Goal: Task Accomplishment & Management: Use online tool/utility

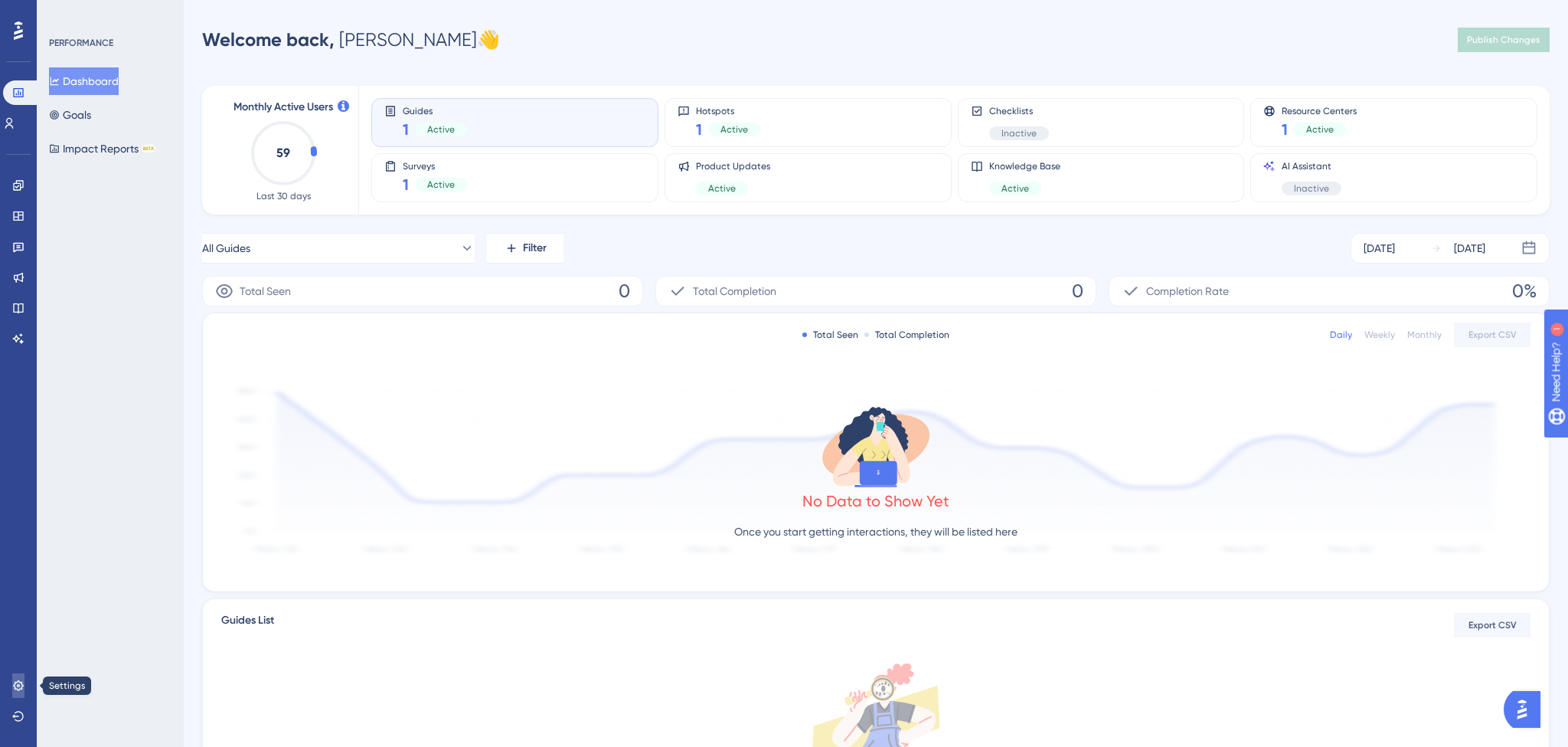
click at [13, 682] on icon at bounding box center [17, 684] width 12 height 12
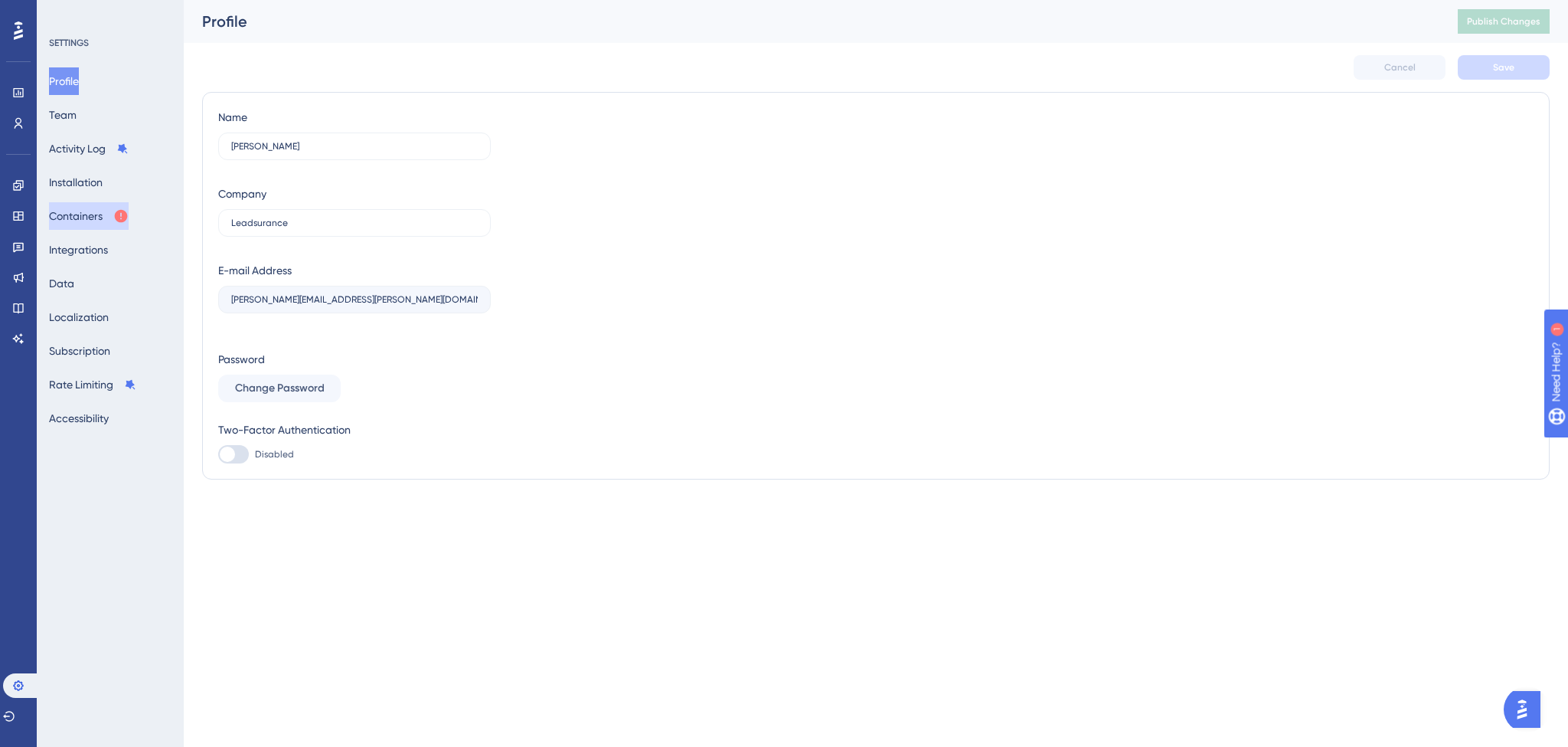
click at [92, 214] on button "Containers" at bounding box center [89, 215] width 80 height 27
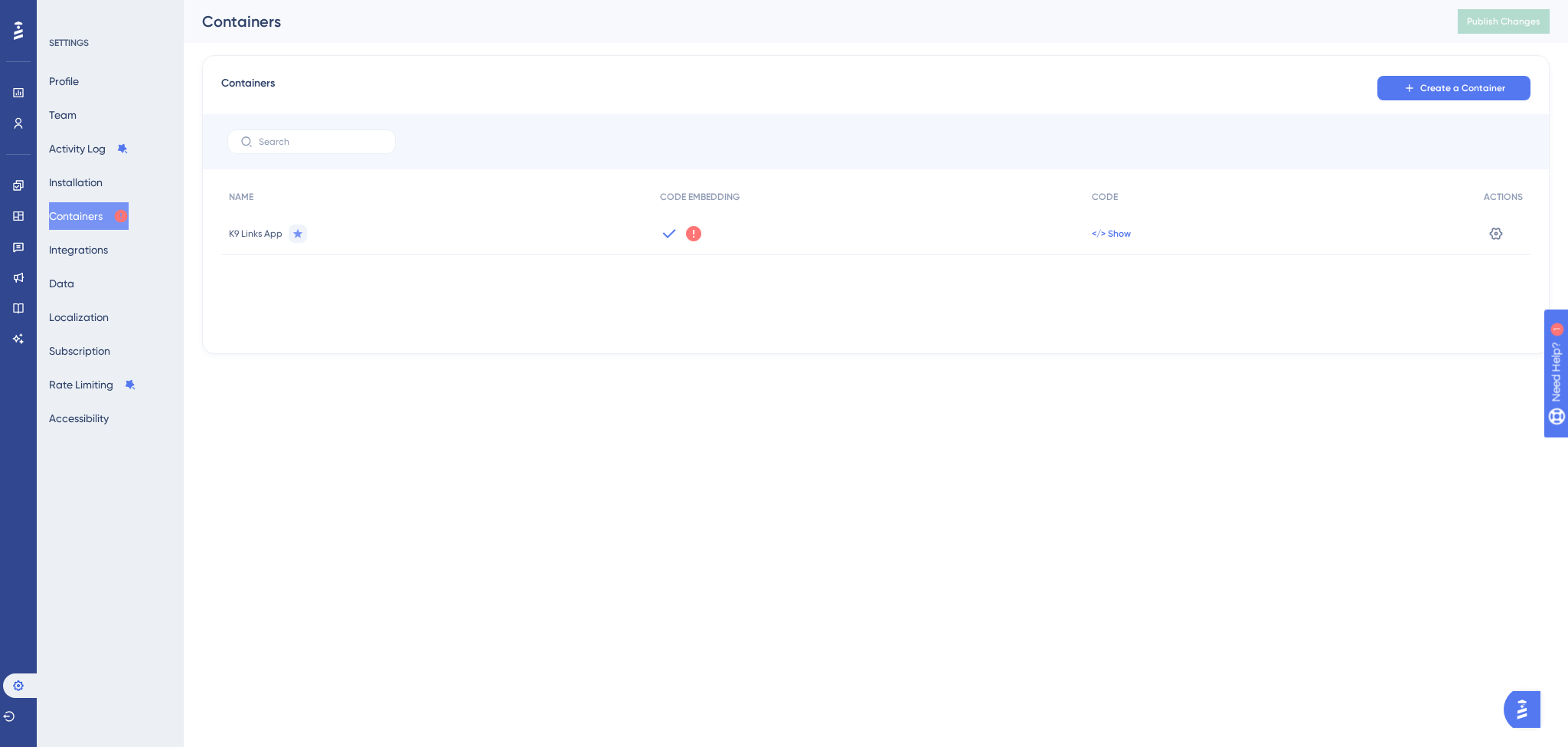
click at [1093, 234] on span "</> Show" at bounding box center [1111, 233] width 39 height 12
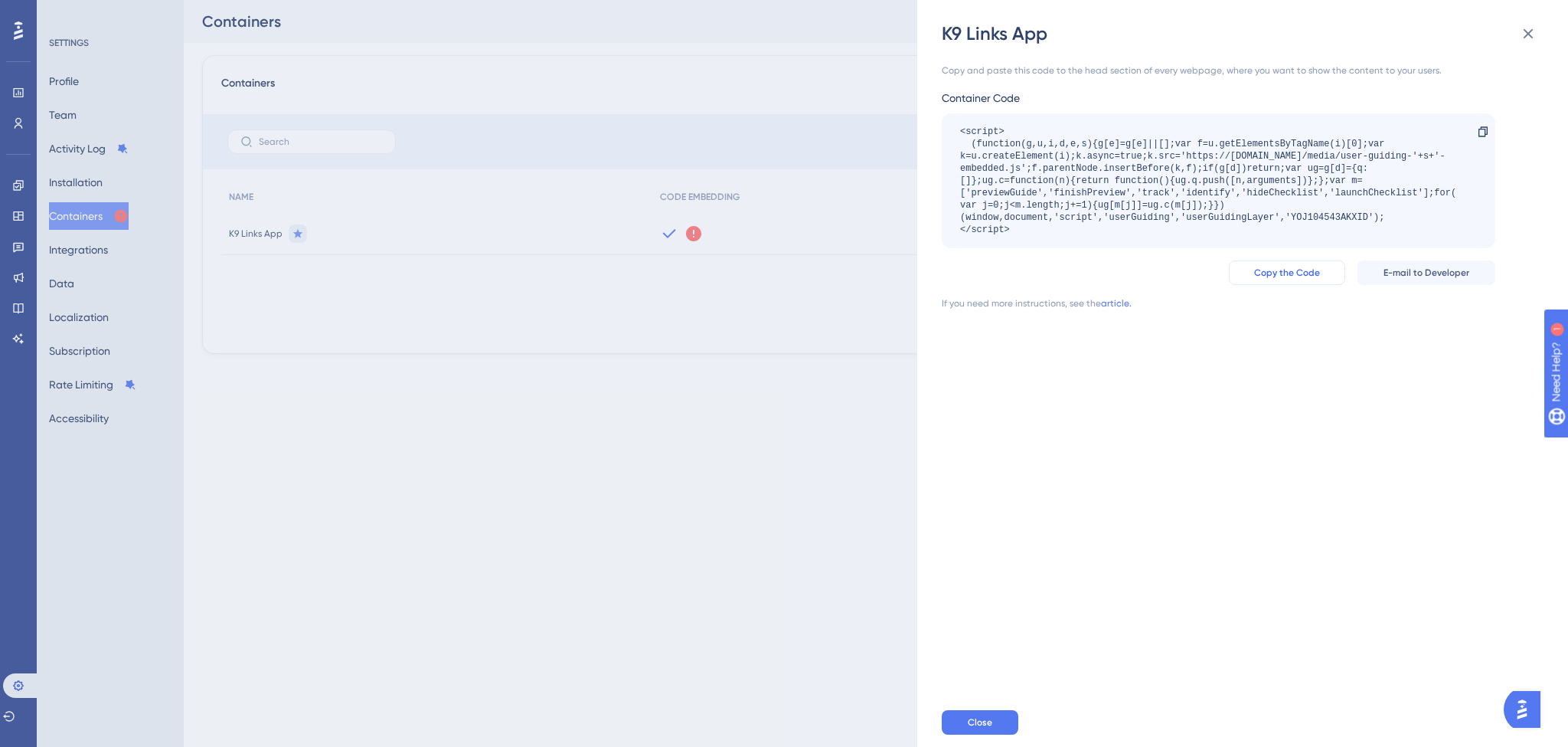
click at [1304, 272] on span "Copy the Code" at bounding box center [1286, 272] width 65 height 12
click at [1533, 30] on icon at bounding box center [1528, 34] width 18 height 18
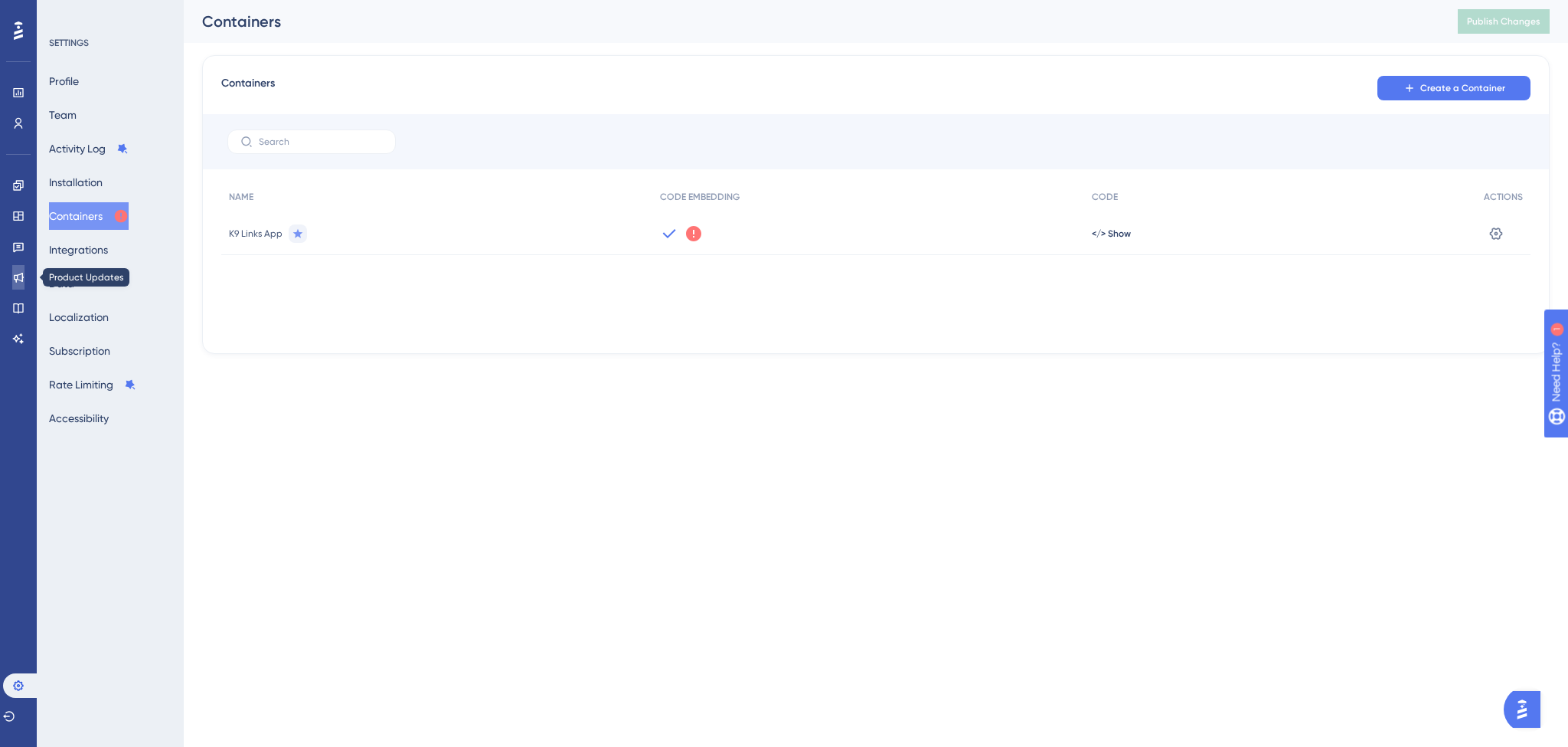
click at [12, 279] on icon at bounding box center [17, 276] width 12 height 12
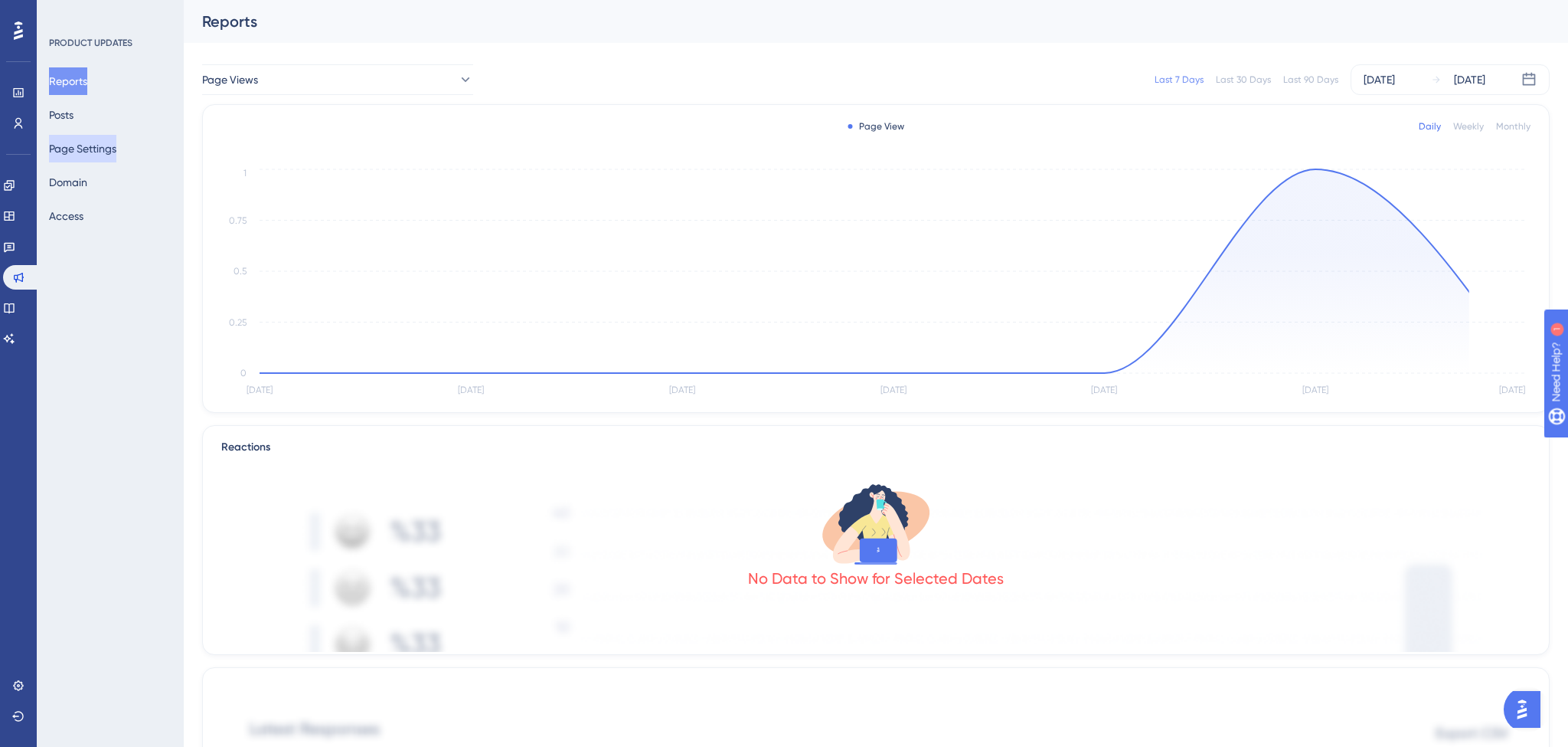
click at [101, 148] on button "Page Settings" at bounding box center [83, 148] width 67 height 27
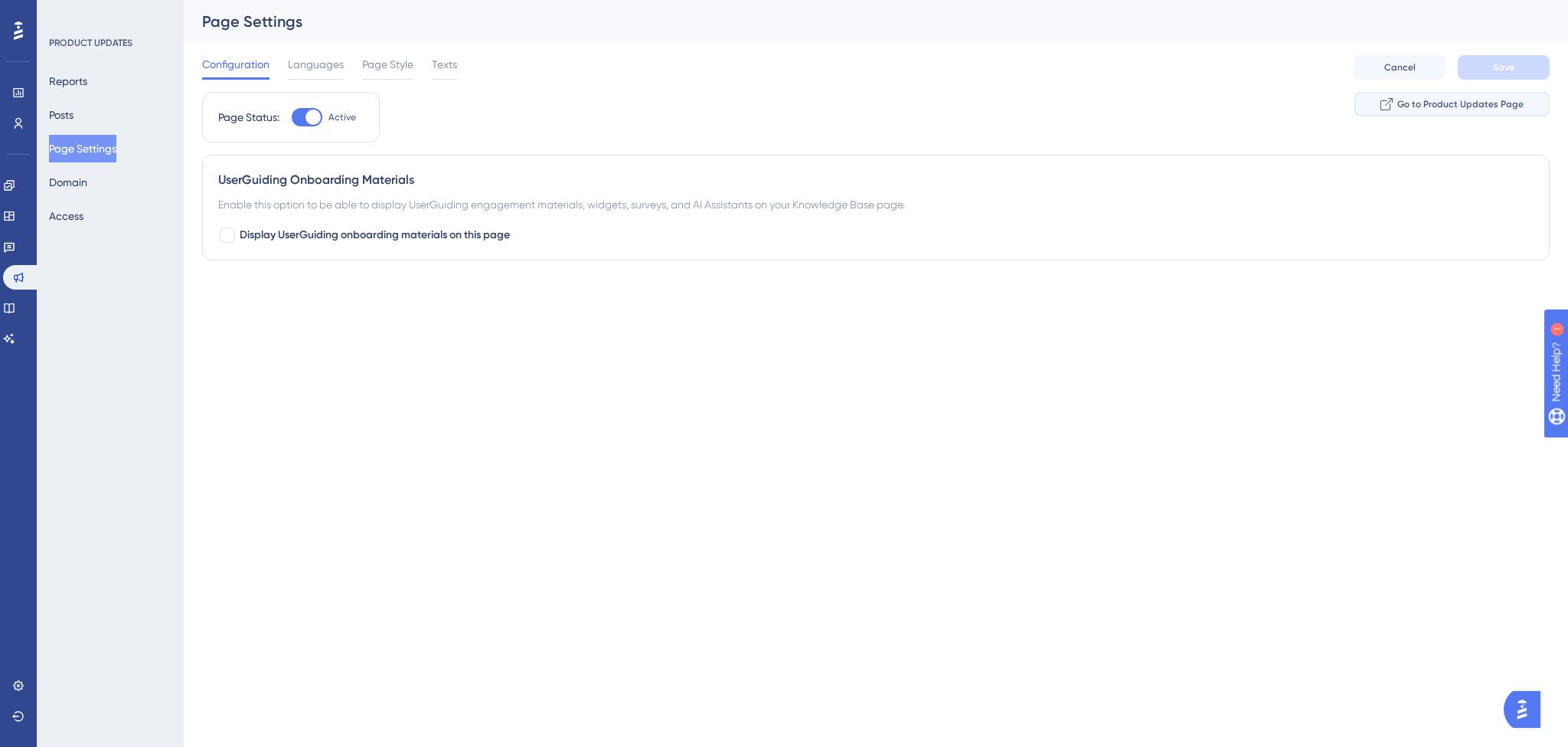
click at [1398, 106] on button "Go to Product Updates Page" at bounding box center [1452, 104] width 195 height 25
click at [12, 214] on icon at bounding box center [8, 215] width 12 height 12
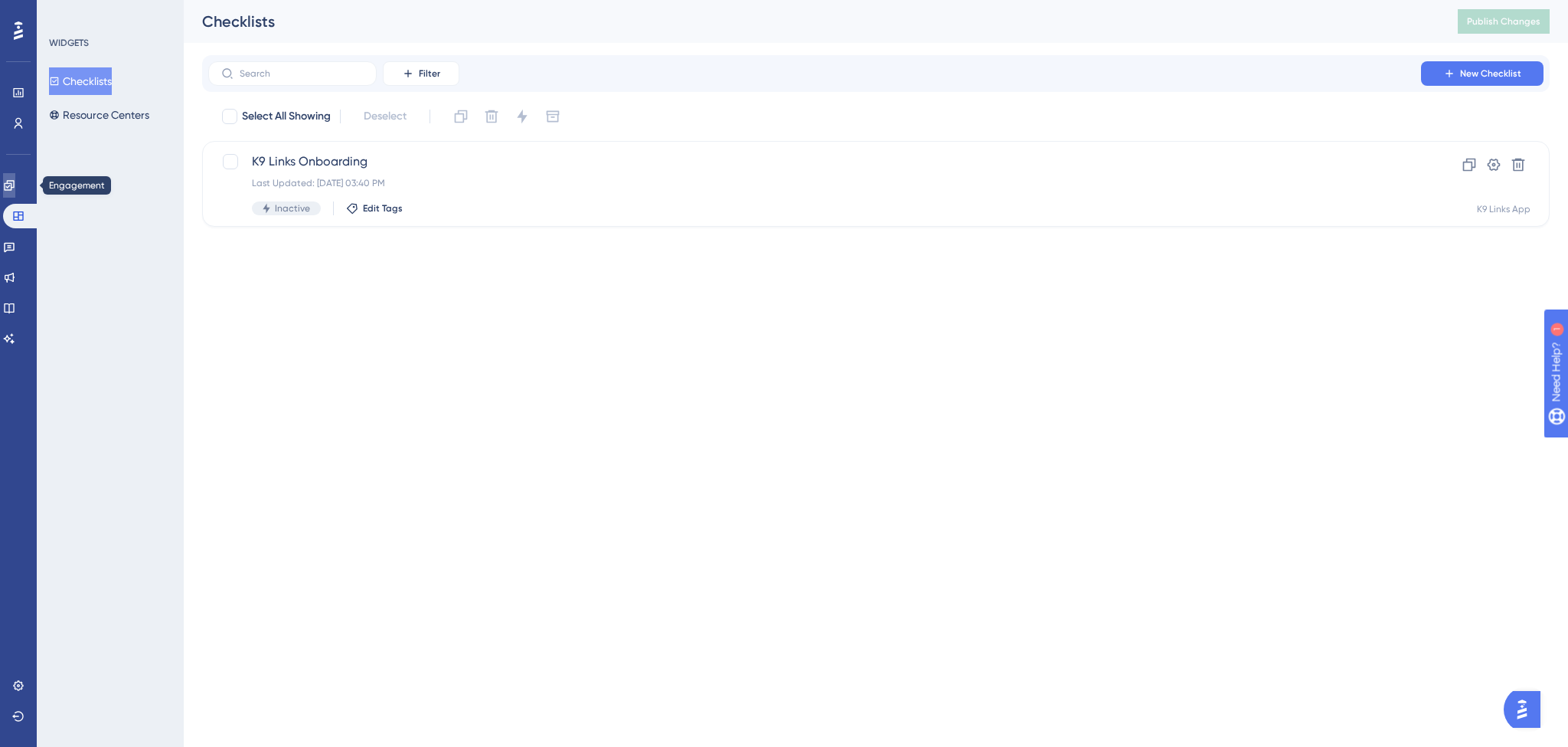
click at [14, 185] on icon at bounding box center [8, 184] width 10 height 10
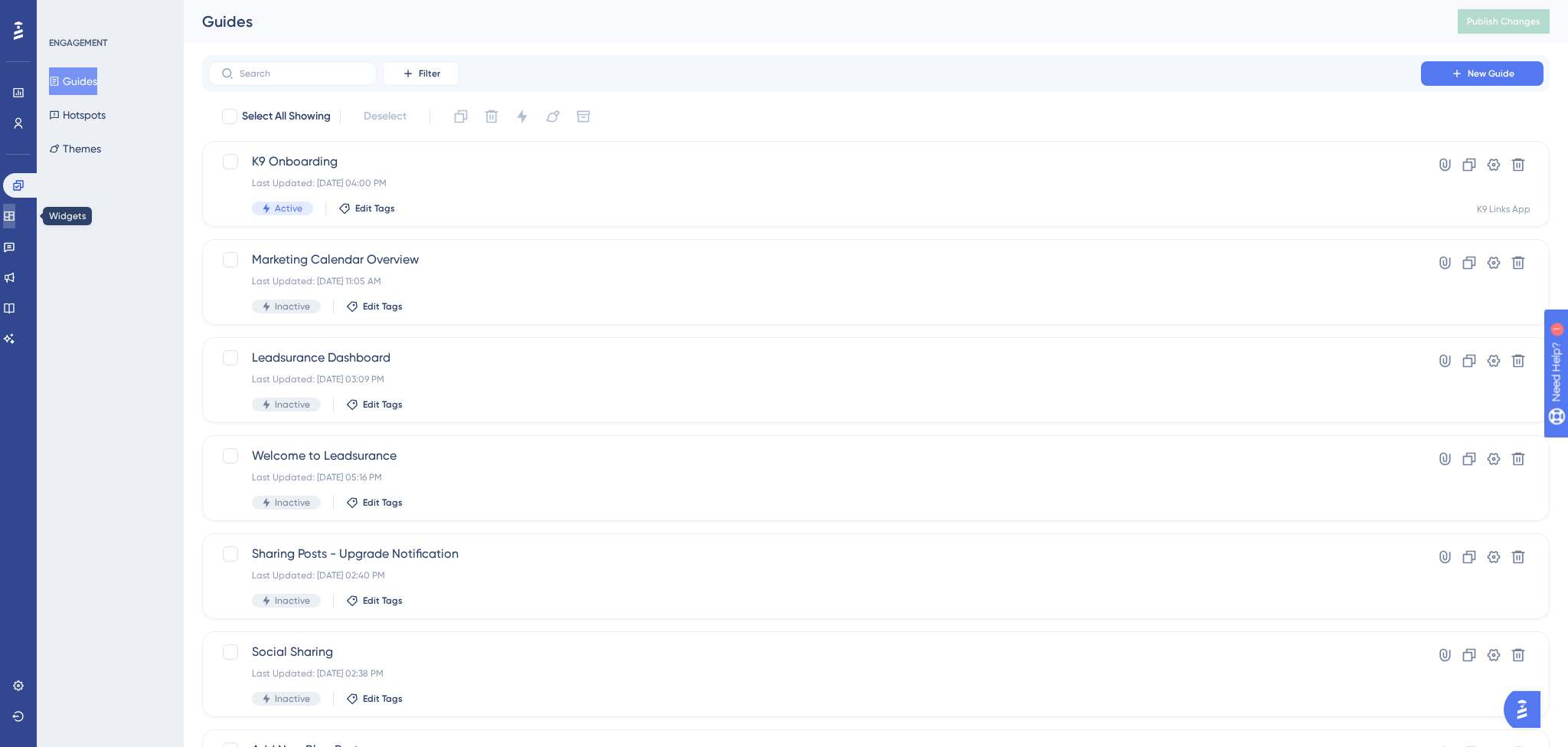
click at [15, 213] on icon at bounding box center [8, 215] width 12 height 12
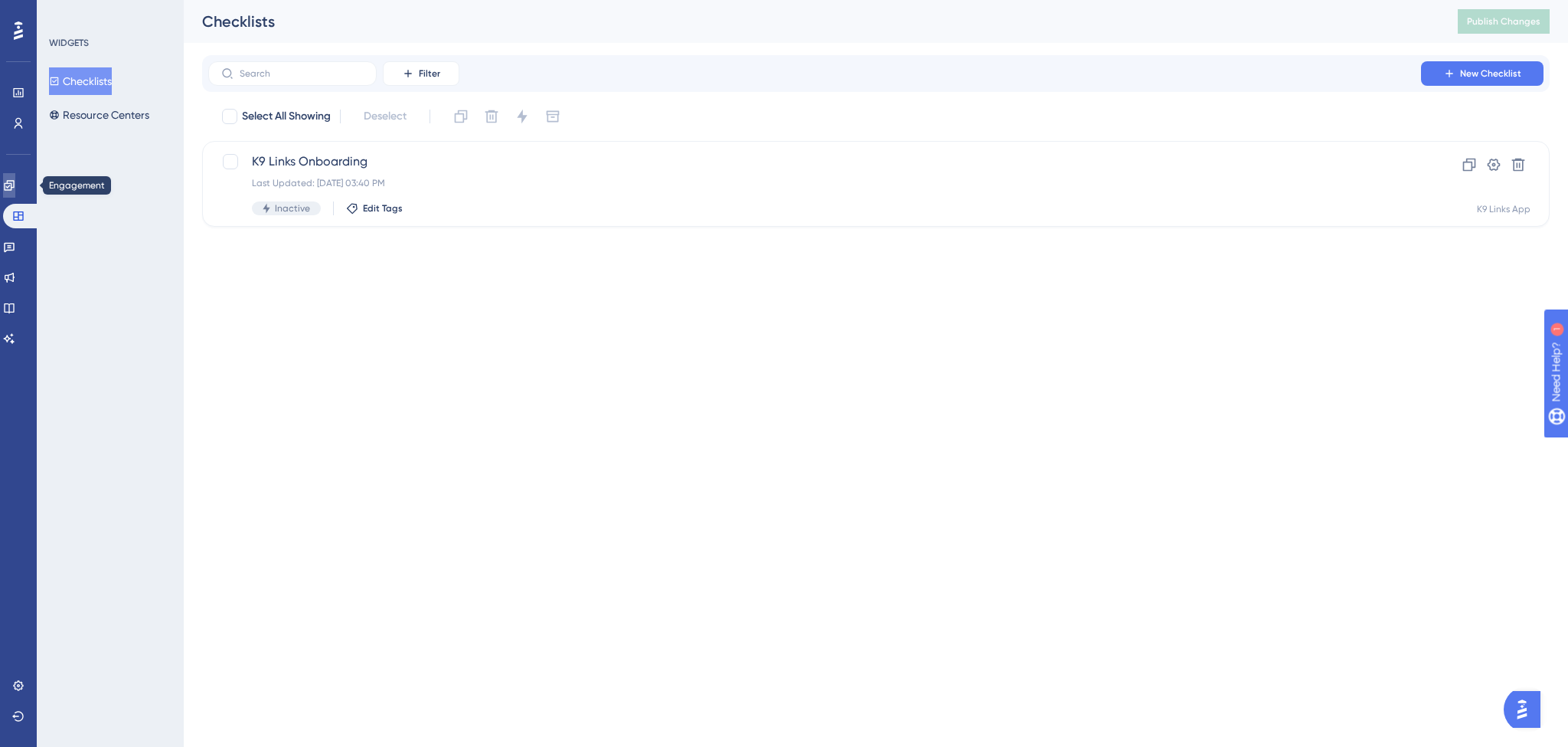
click at [14, 186] on icon at bounding box center [8, 184] width 10 height 10
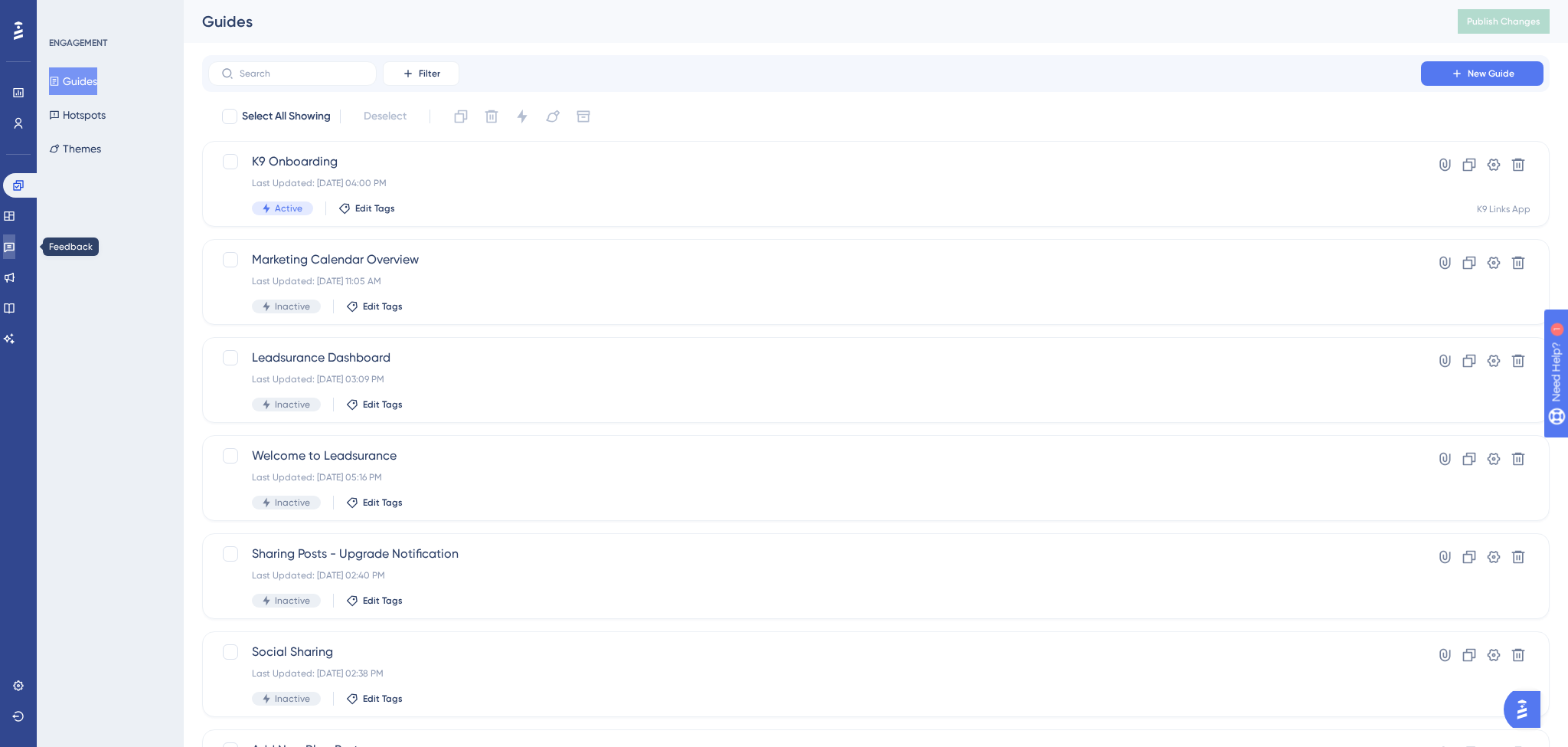
click at [15, 253] on link at bounding box center [8, 246] width 12 height 25
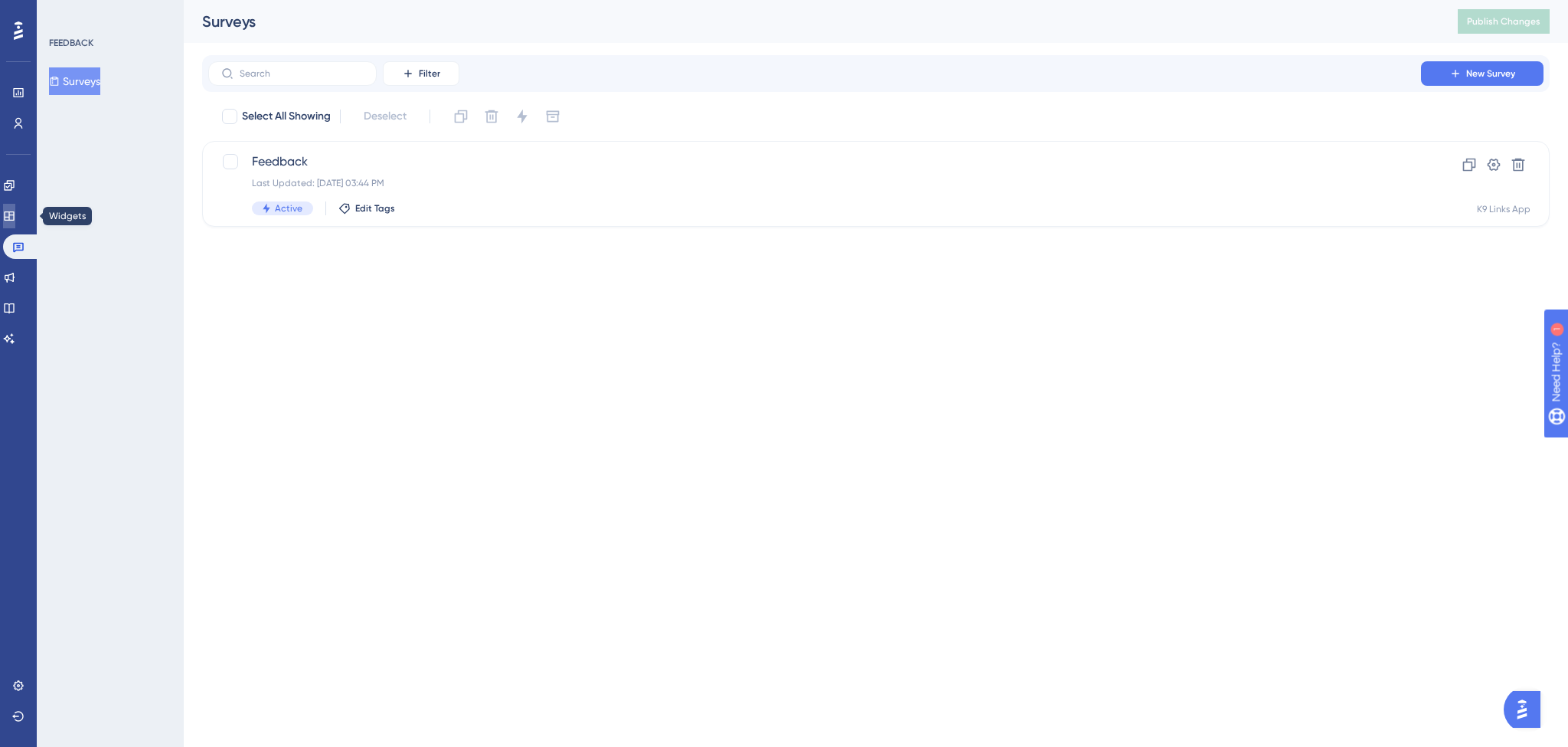
click at [15, 215] on icon at bounding box center [8, 215] width 12 height 12
click at [113, 119] on button "Resource Centers" at bounding box center [99, 115] width 100 height 27
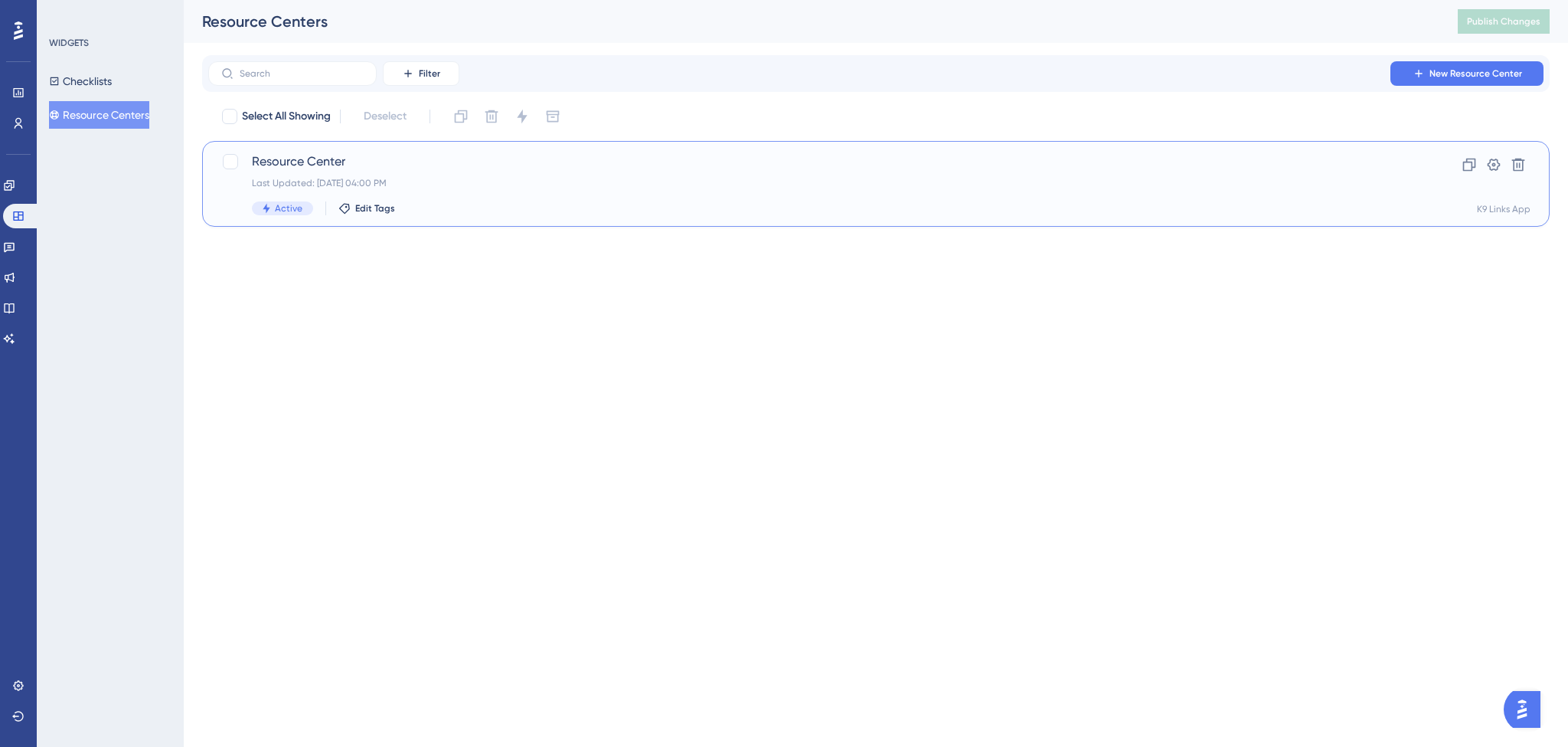
click at [278, 161] on span "Resource Center" at bounding box center [814, 162] width 1126 height 18
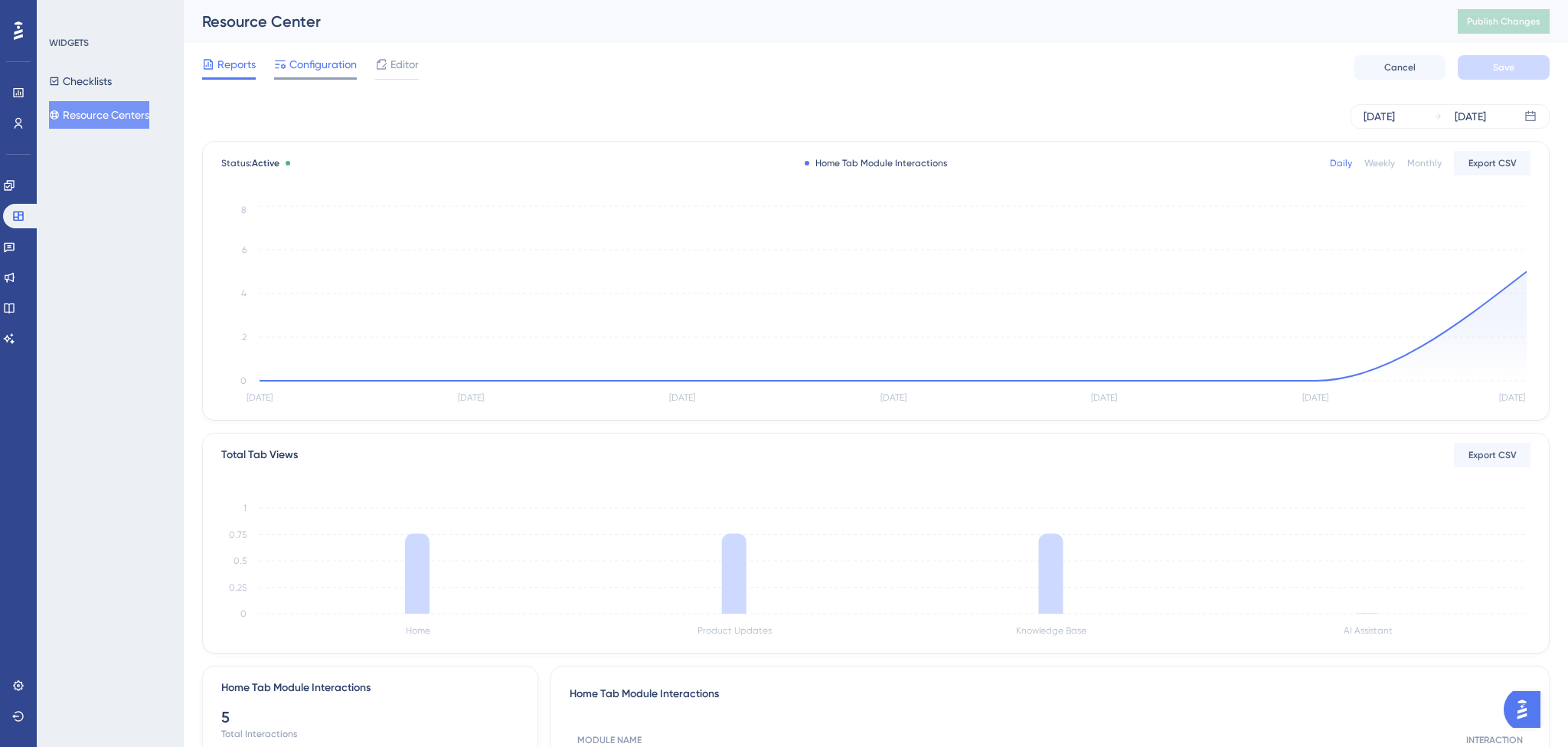
click at [315, 66] on span "Configuration" at bounding box center [323, 65] width 67 height 18
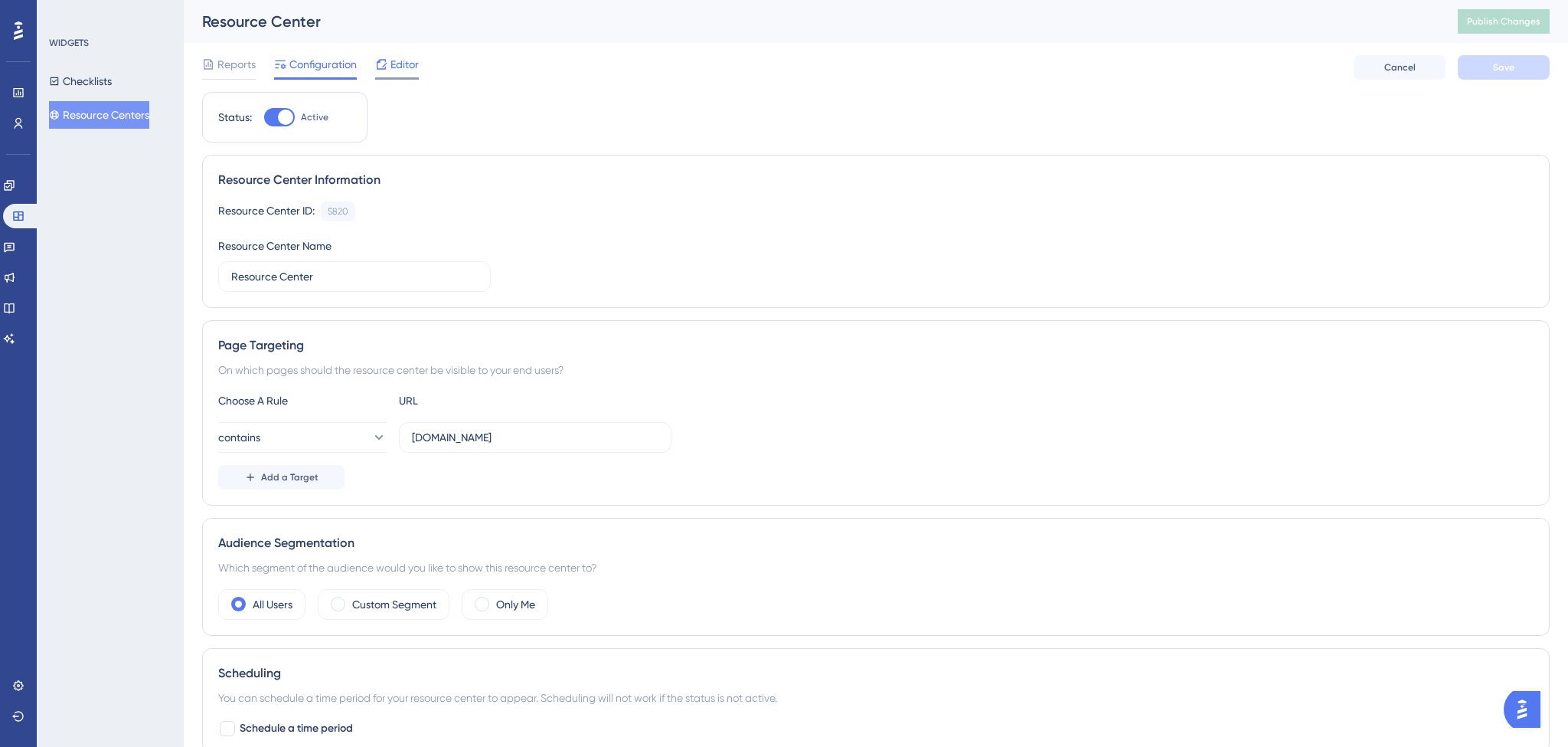
click at [409, 71] on span "Editor" at bounding box center [404, 65] width 28 height 18
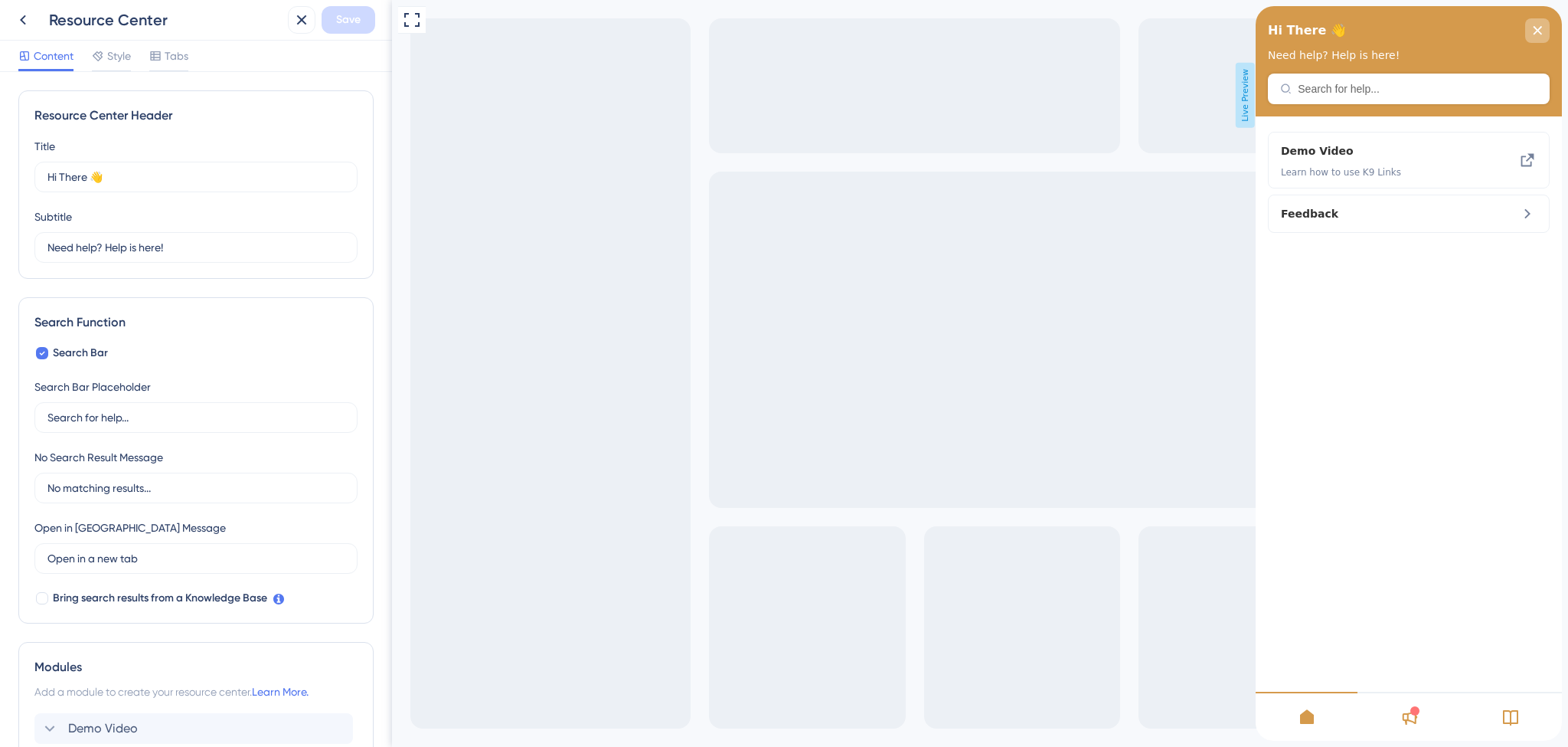
click at [1533, 34] on icon "close resource center" at bounding box center [1537, 30] width 8 height 8
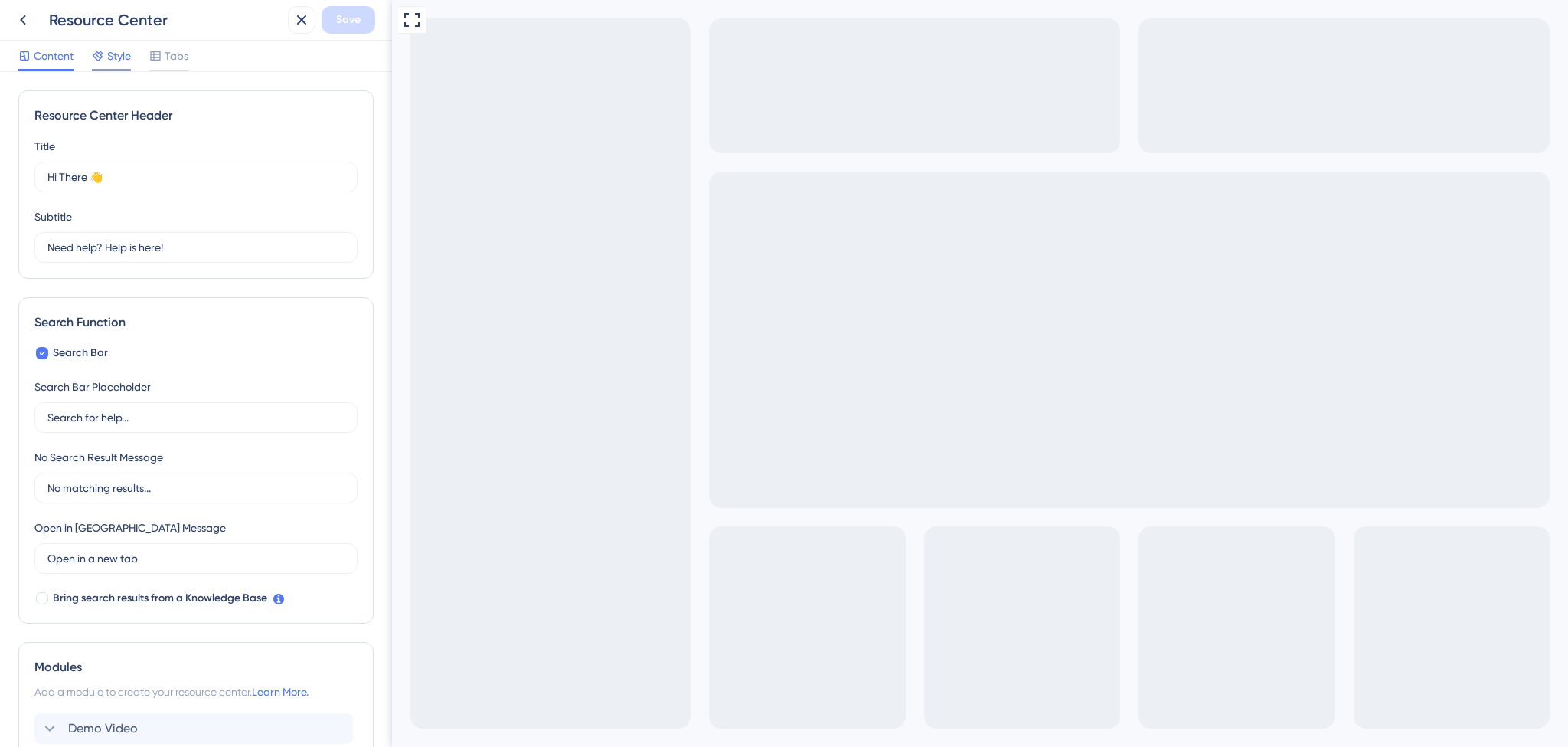
click at [116, 60] on span "Style" at bounding box center [119, 55] width 24 height 18
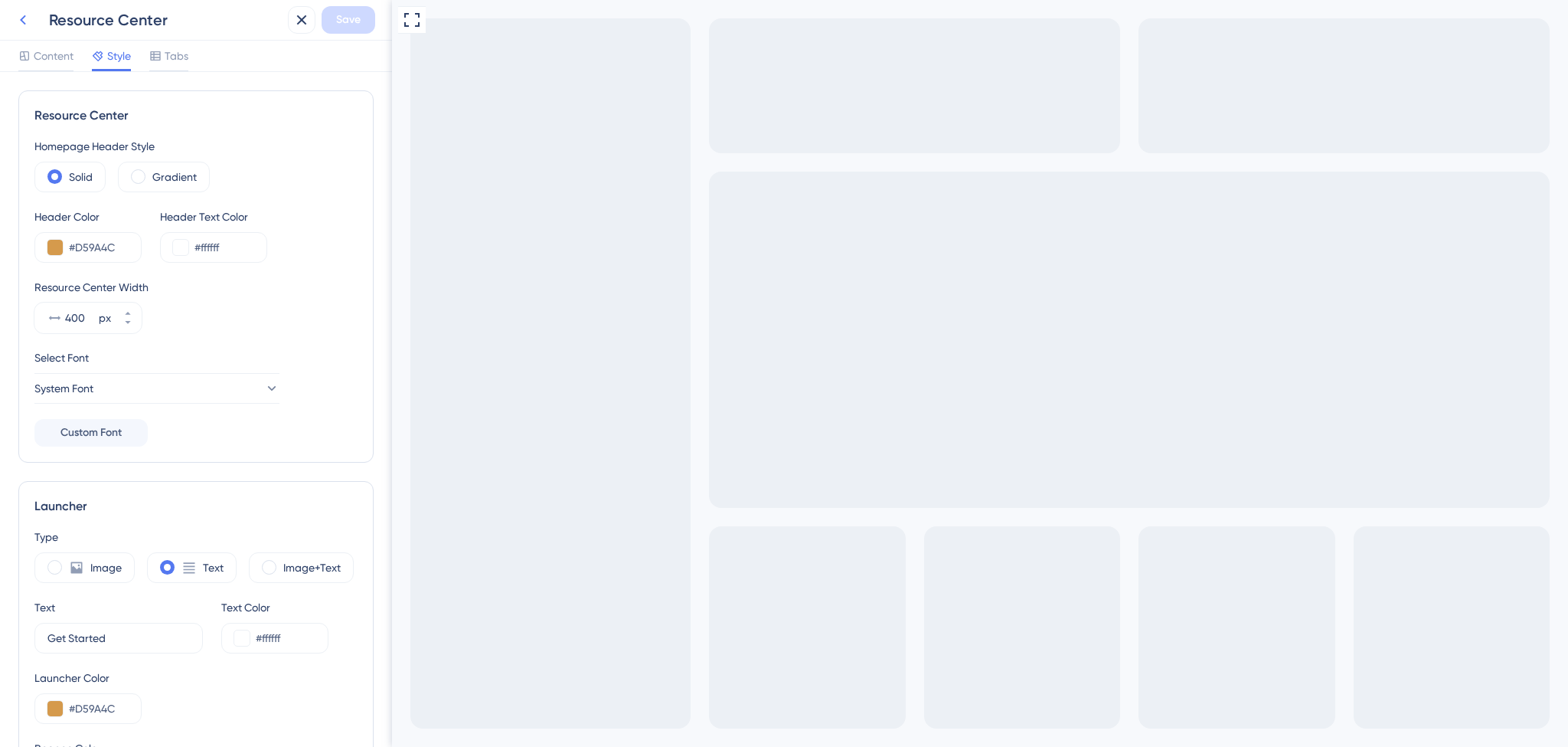
click at [25, 17] on icon at bounding box center [23, 20] width 18 height 18
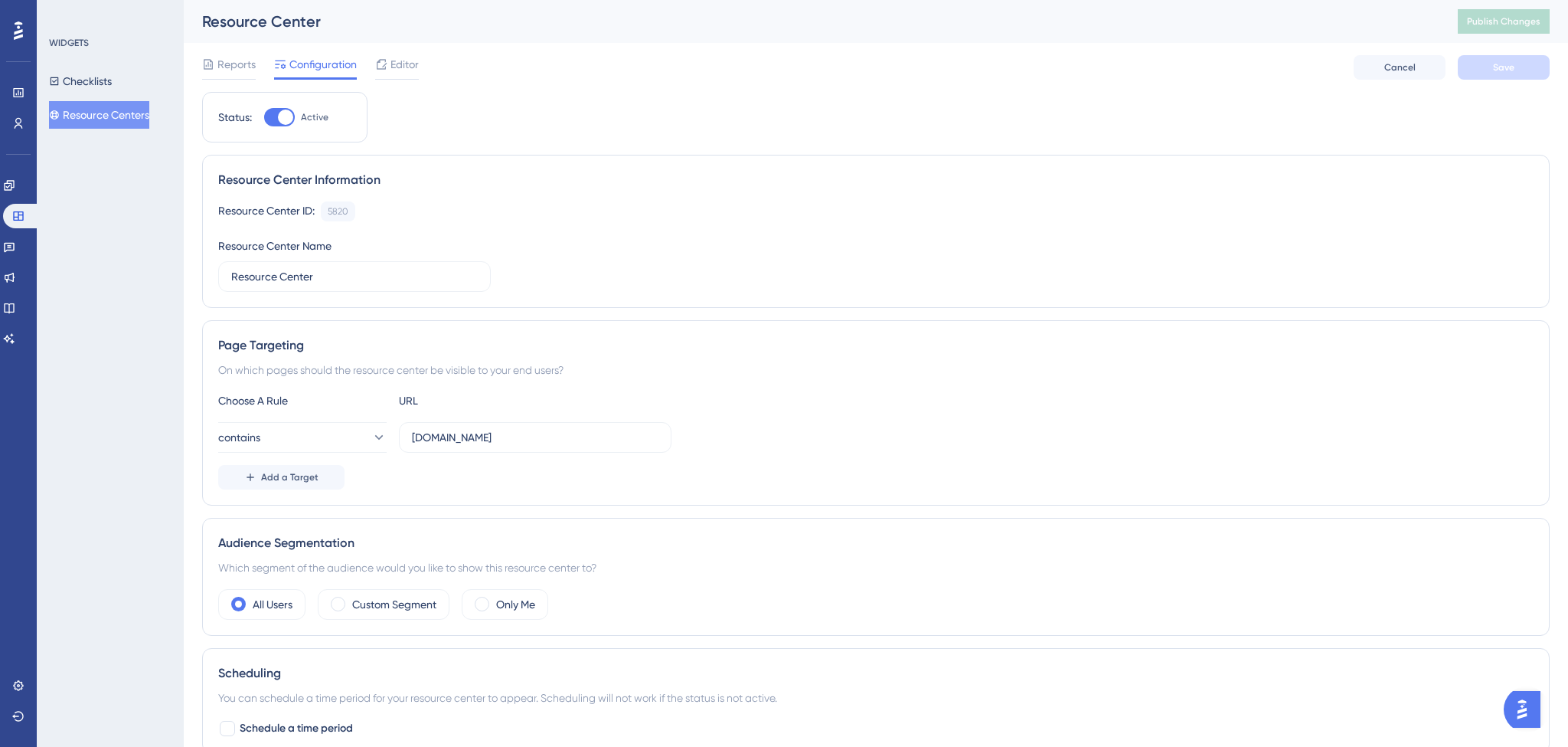
click at [1514, 710] on img "Open AI Assistant Launcher" at bounding box center [1522, 709] width 27 height 27
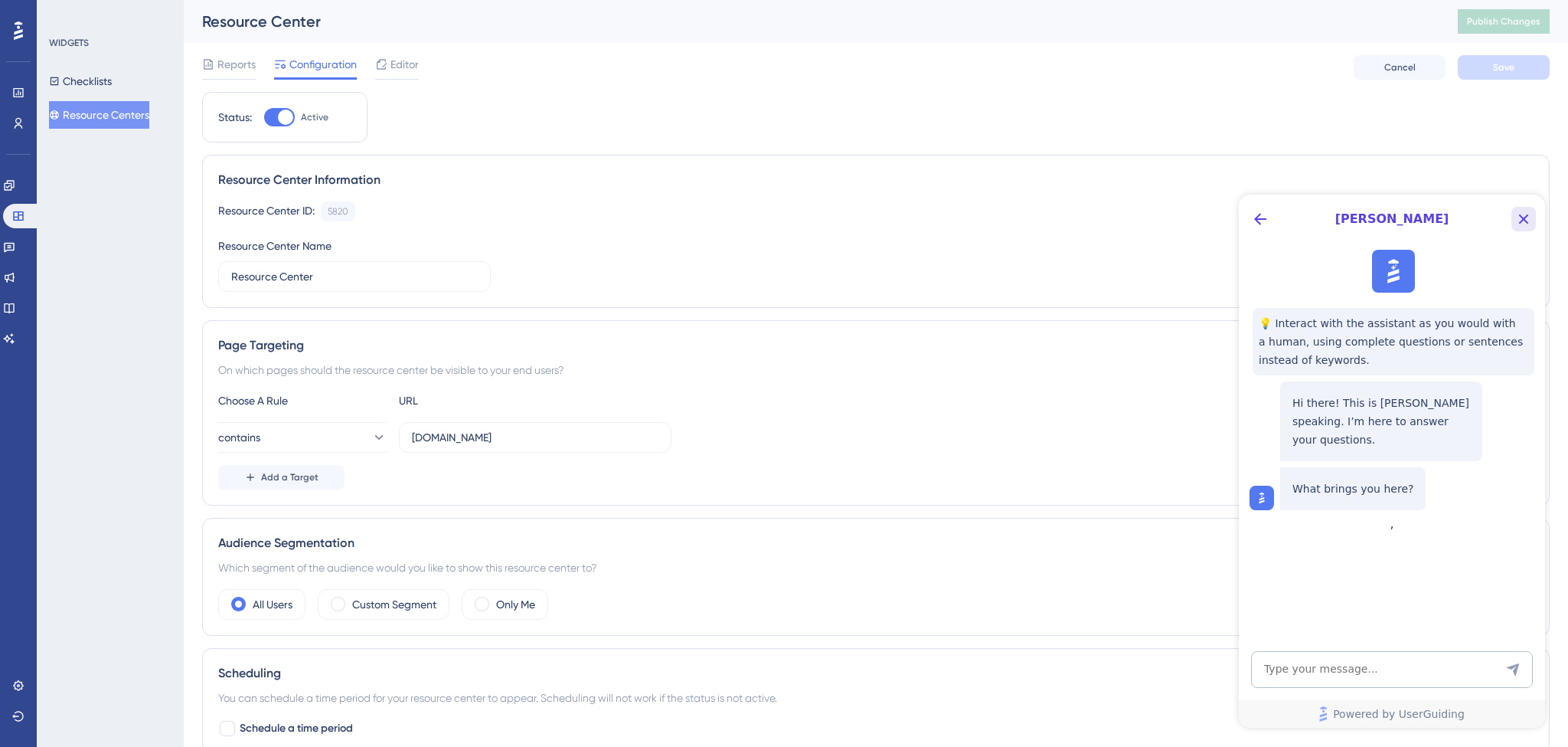
click at [1527, 222] on icon "Close Button" at bounding box center [1523, 219] width 18 height 18
